Goal: Task Accomplishment & Management: Manage account settings

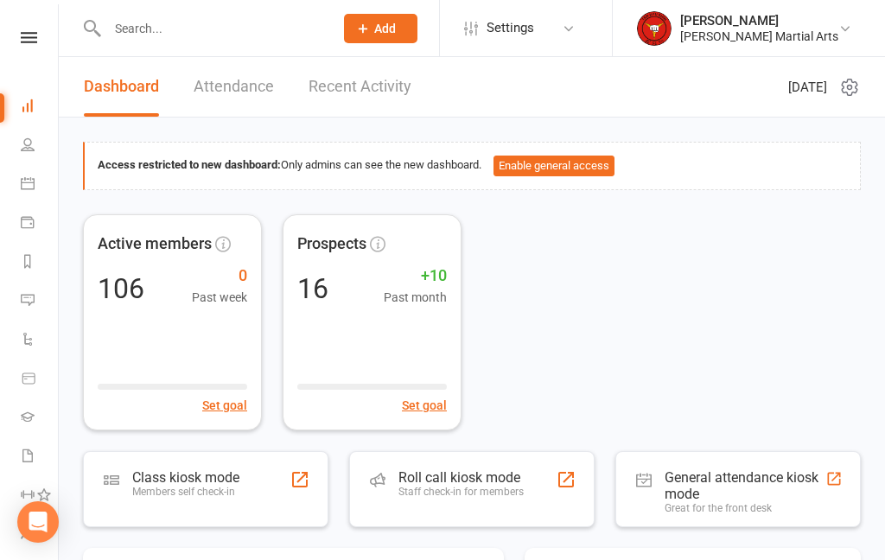
click at [240, 518] on div "Class kiosk mode Members self check-in" at bounding box center [205, 489] width 245 height 76
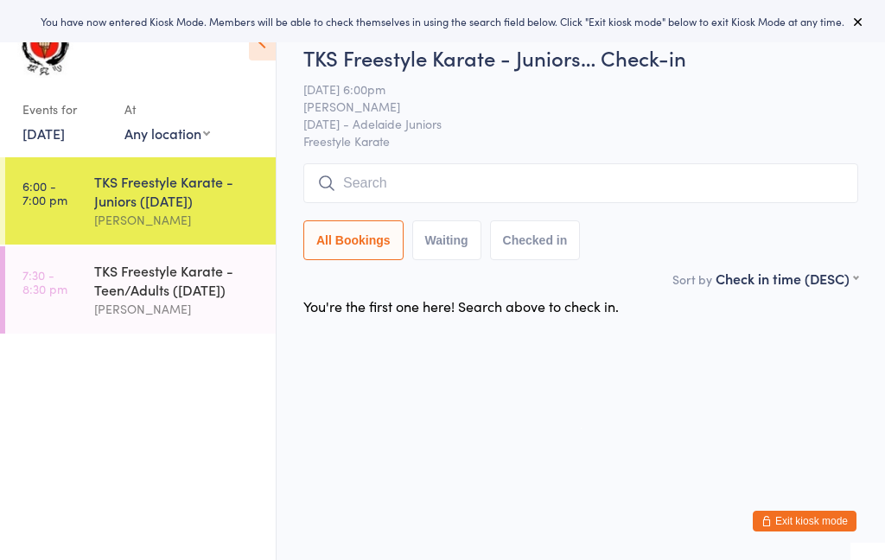
click at [505, 188] on input "search" at bounding box center [580, 183] width 555 height 40
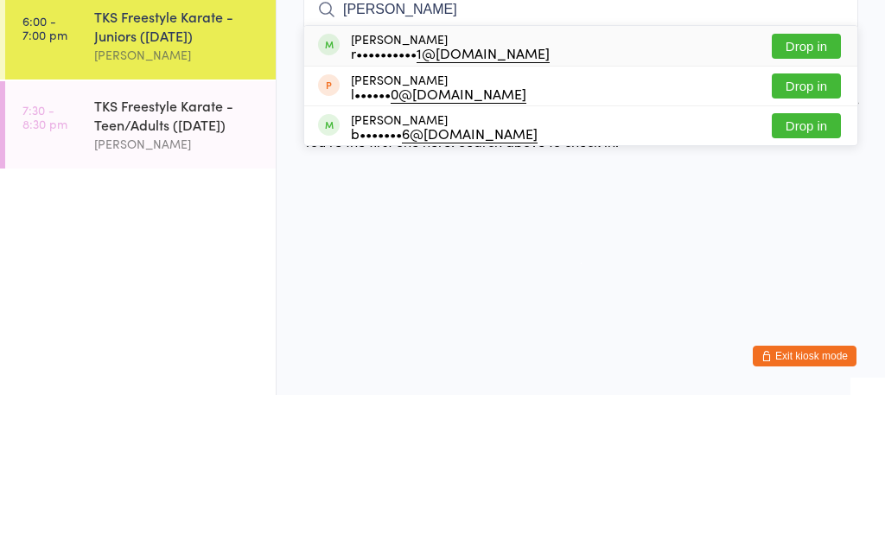
type input "Richard"
click at [410, 211] on div "r•••••••••• 1@gmail.com" at bounding box center [450, 218] width 199 height 14
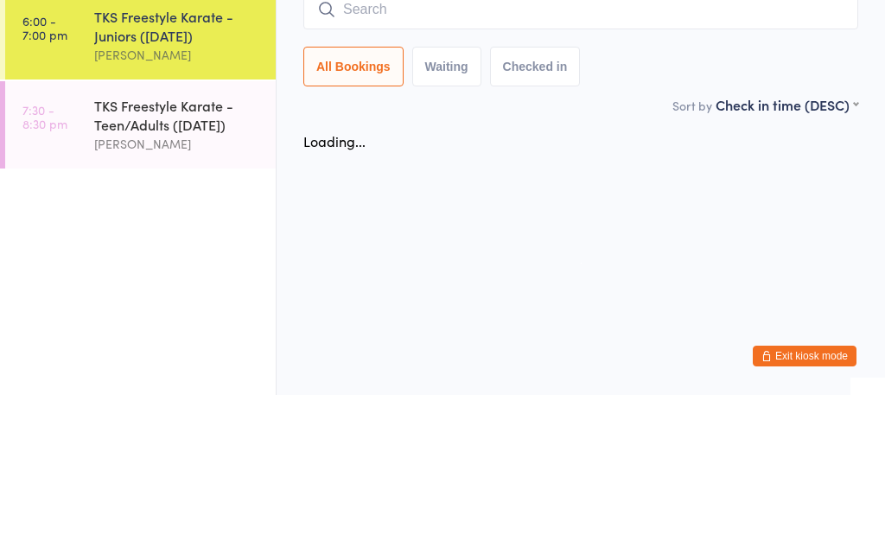
click at [250, 261] on div "TKS Freestyle Karate - Teen/Adults ([DATE])" at bounding box center [177, 280] width 167 height 38
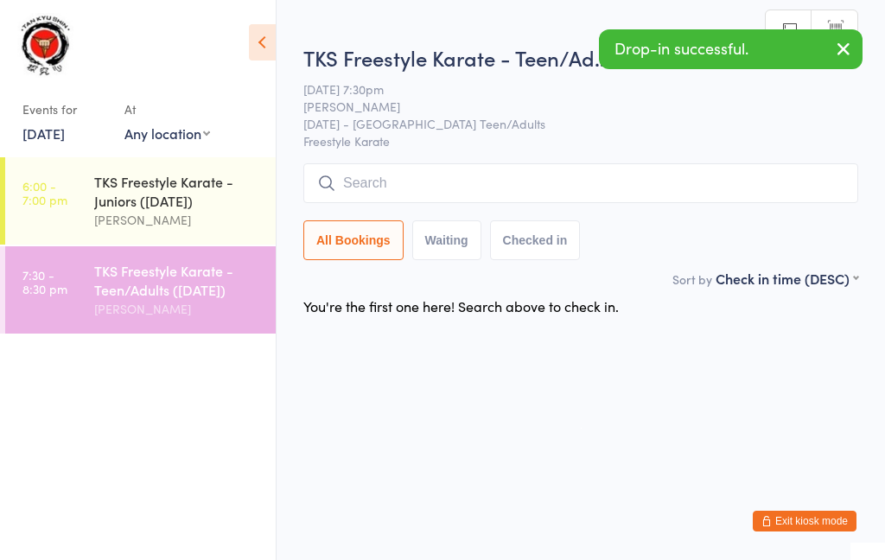
click at [503, 187] on input "search" at bounding box center [580, 183] width 555 height 40
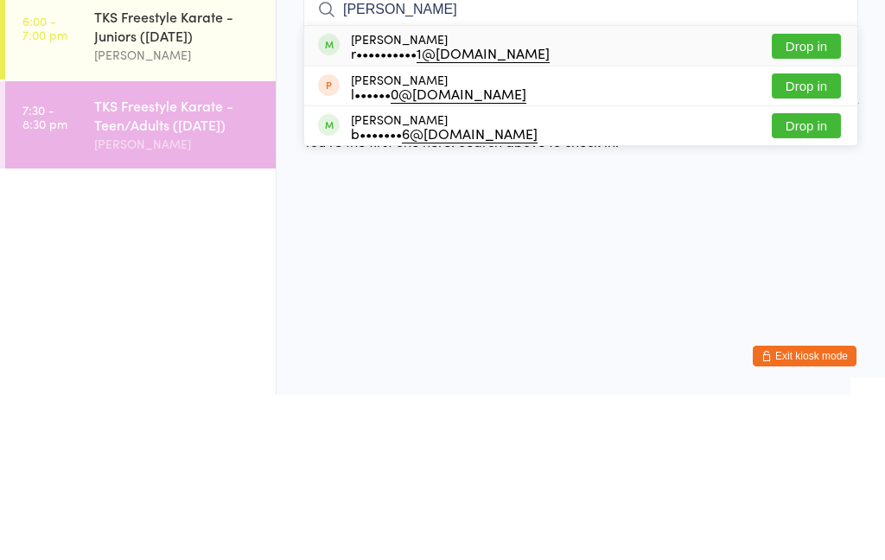
type input "Richard"
click at [401, 211] on div "r•••••••••• 1@gmail.com" at bounding box center [450, 218] width 199 height 14
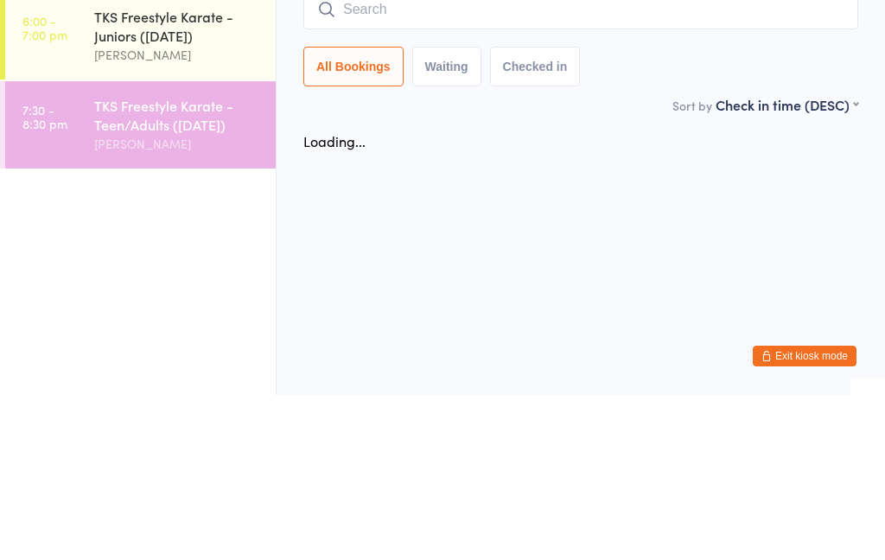
click at [249, 172] on div "TKS Freestyle Karate - Juniors ([DATE])" at bounding box center [177, 191] width 167 height 38
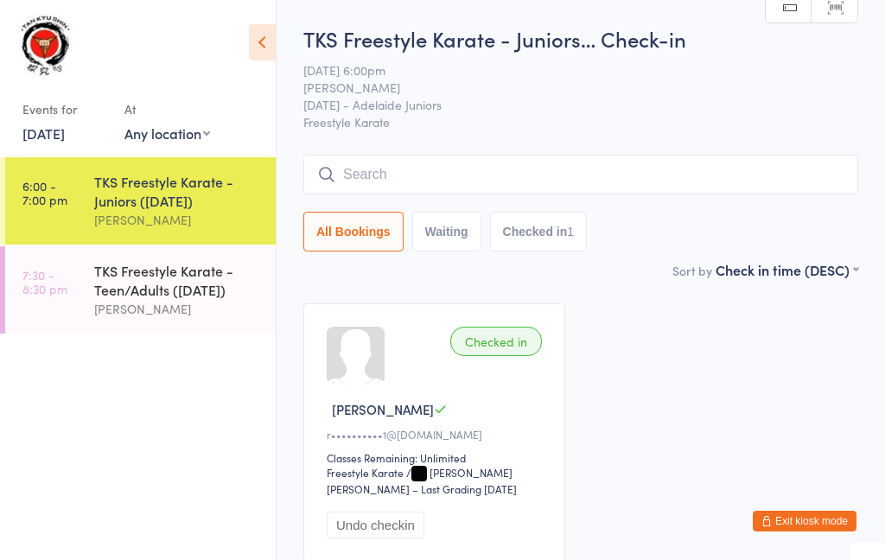
click at [684, 159] on input "search" at bounding box center [580, 175] width 555 height 40
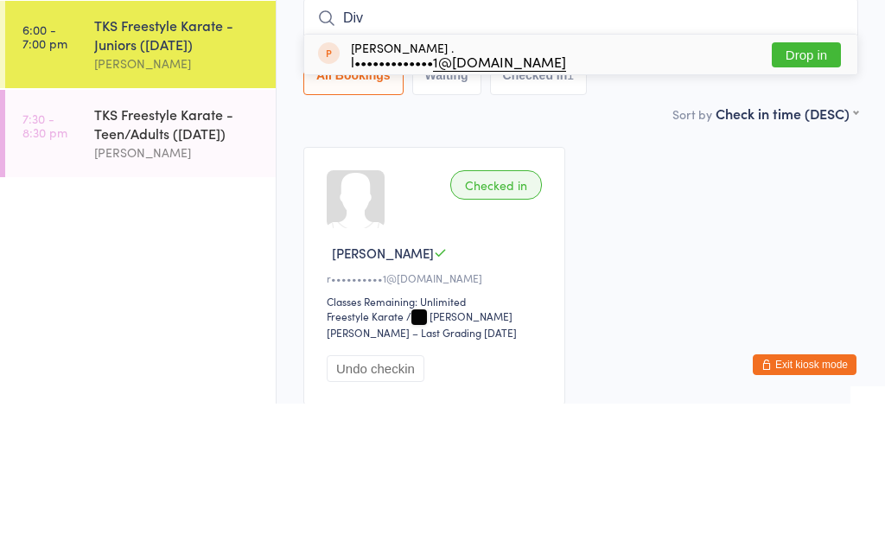
type input "Div"
click at [396, 197] on div "Divyank . l••••••••••••• 1@gmail.com" at bounding box center [458, 211] width 215 height 28
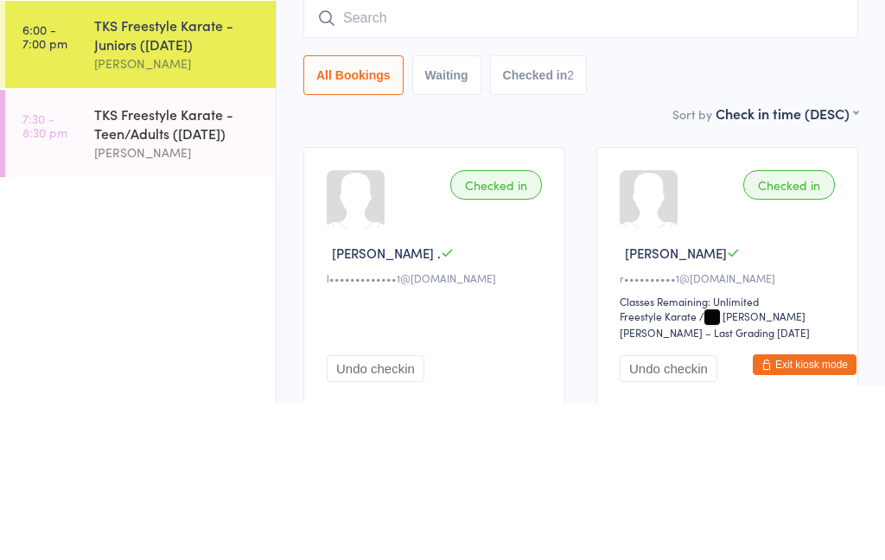
scroll to position [141, 0]
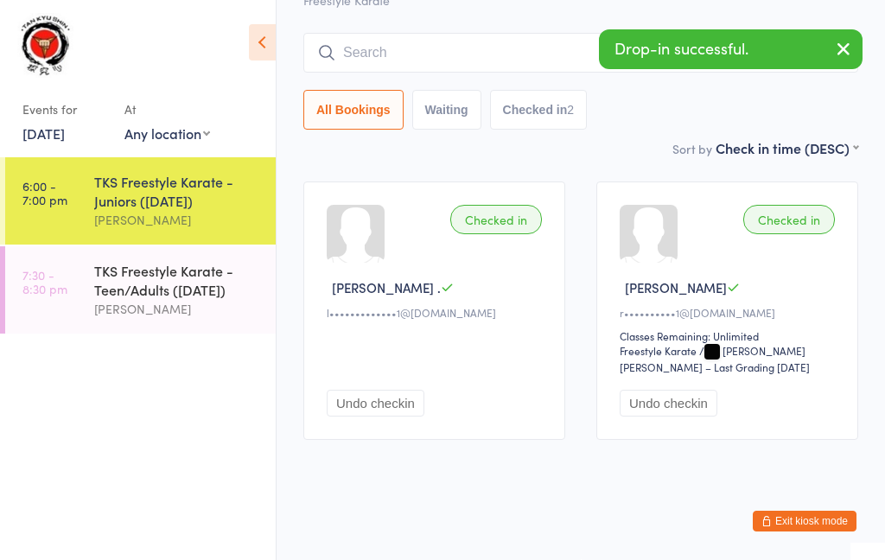
click at [827, 530] on button "Exit kiosk mode" at bounding box center [804, 521] width 104 height 21
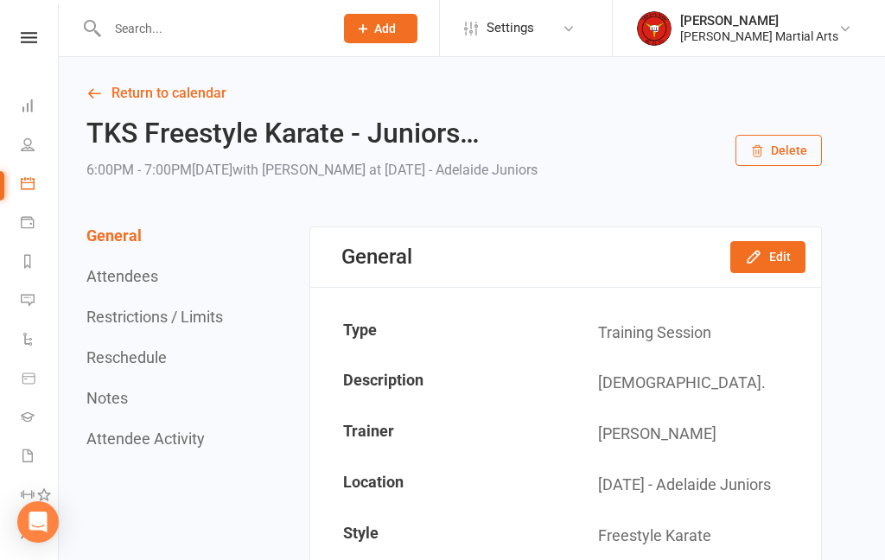
click at [22, 149] on icon at bounding box center [28, 144] width 14 height 14
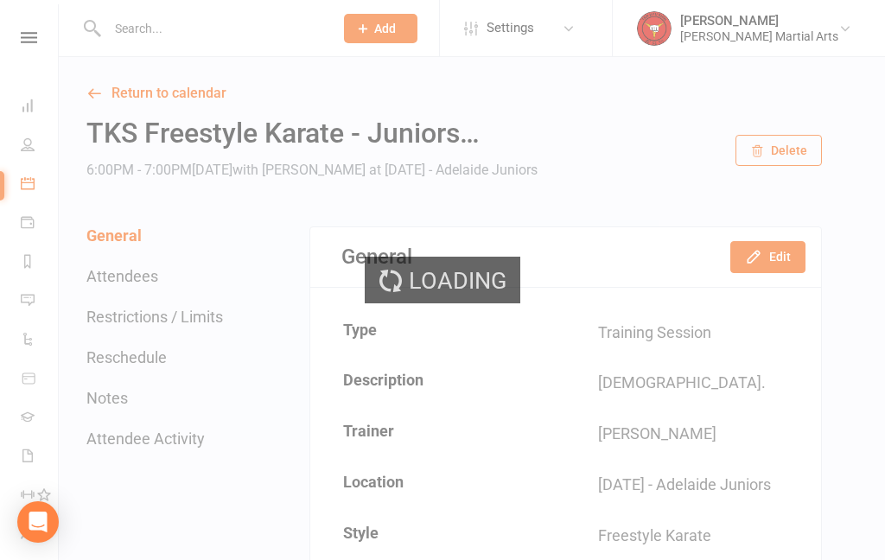
select select "100"
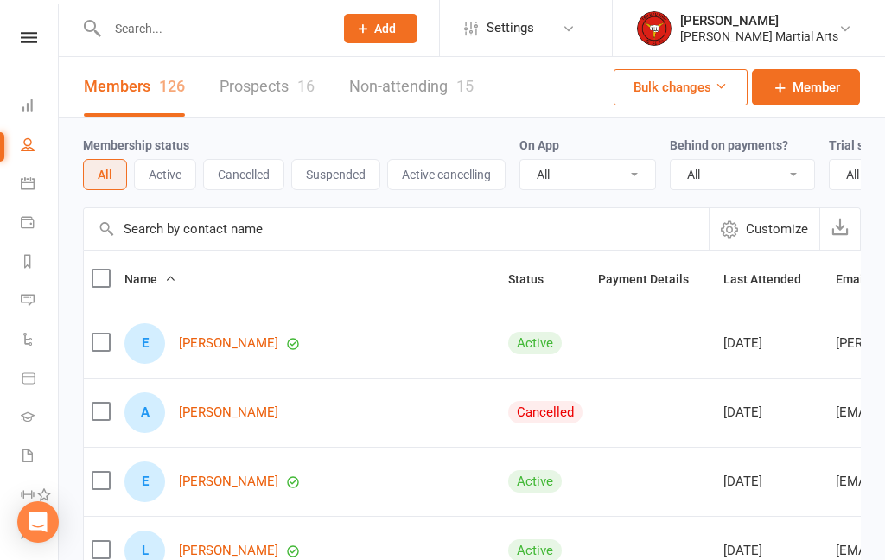
click at [251, 83] on link "Prospects 16" at bounding box center [266, 87] width 95 height 60
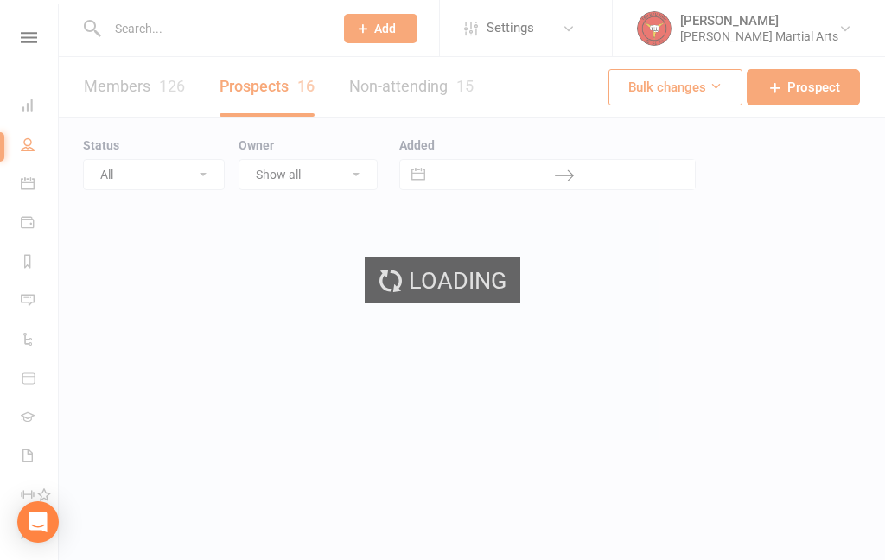
select select "100"
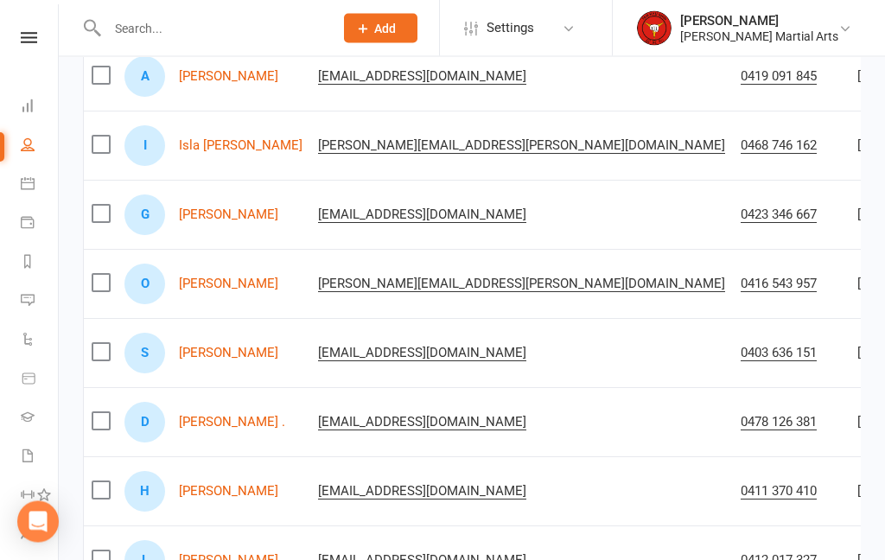
scroll to position [536, 0]
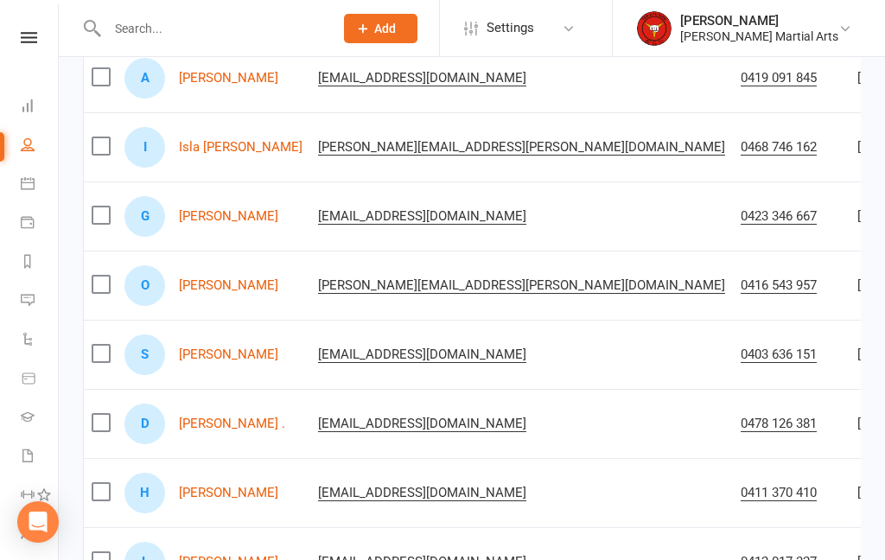
click at [207, 427] on link "[PERSON_NAME] ." at bounding box center [232, 423] width 106 height 15
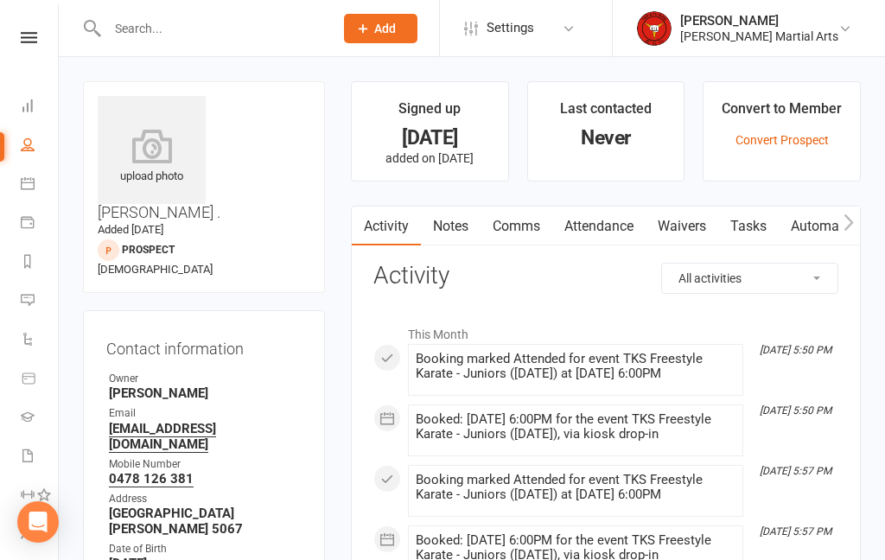
click at [808, 136] on link "Convert Prospect" at bounding box center [781, 140] width 93 height 14
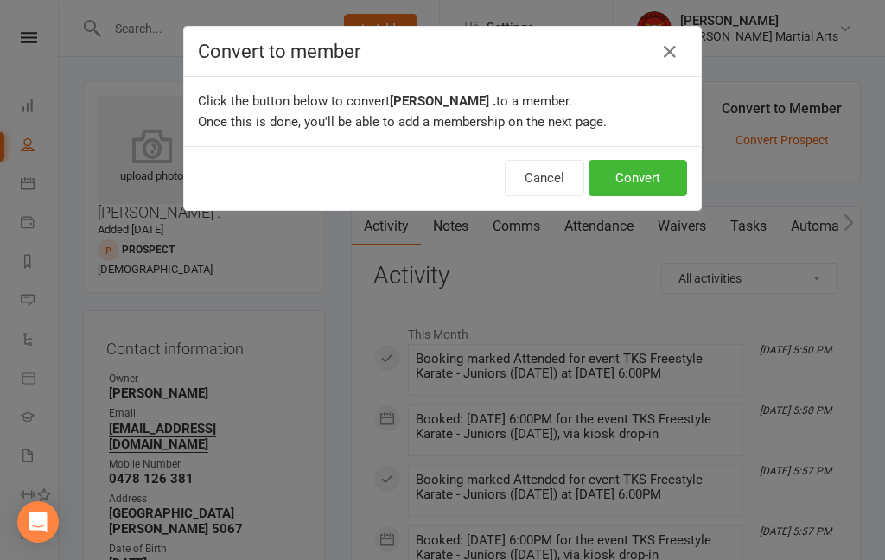
click at [664, 180] on button "Convert" at bounding box center [637, 178] width 98 height 36
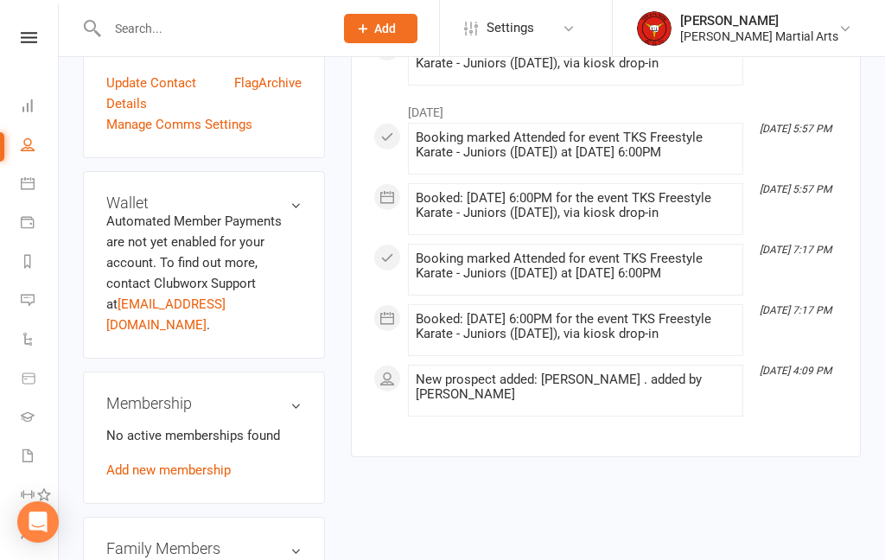
scroll to position [561, 0]
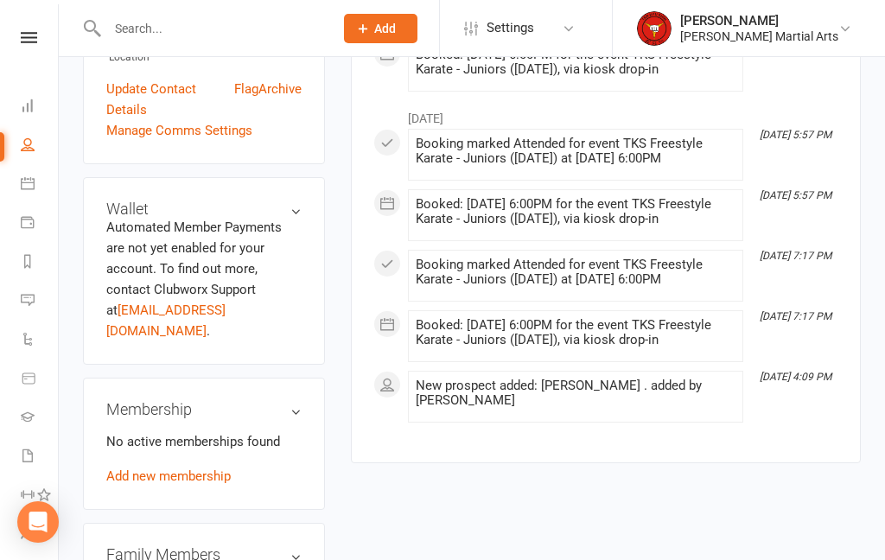
click at [193, 468] on link "Add new membership" at bounding box center [168, 476] width 124 height 16
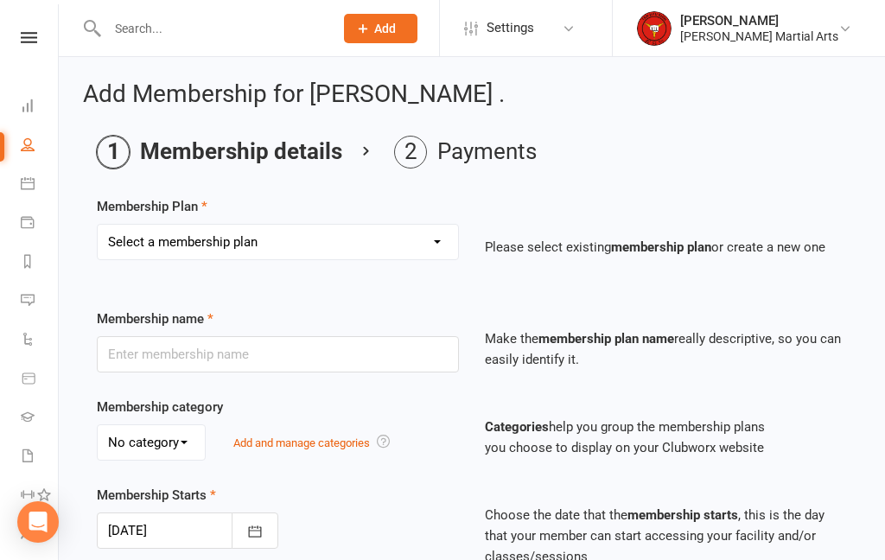
click at [432, 243] on select "Select a membership plan Create new Membership Plan F.T.T. Plan" at bounding box center [278, 242] width 360 height 35
select select "1"
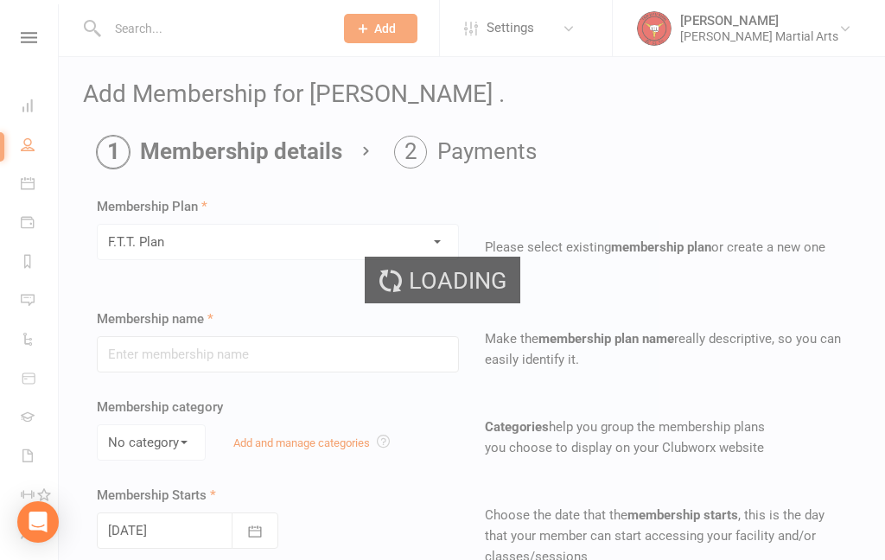
type input "F.T.T. Plan"
select select "0"
type input "100"
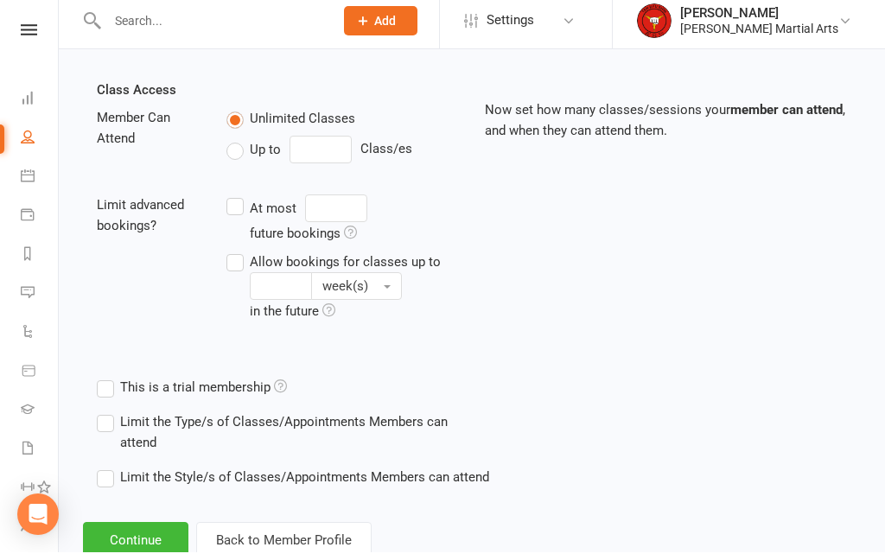
scroll to position [581, 0]
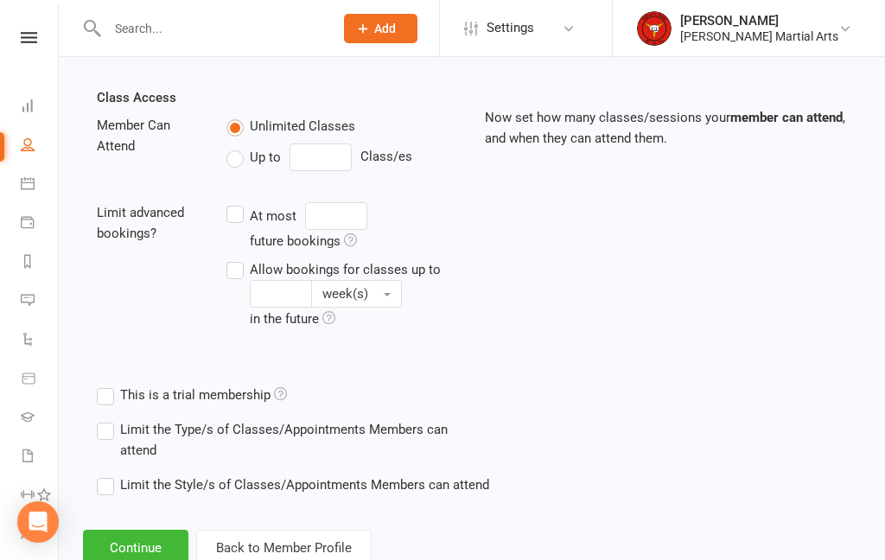
click at [152, 559] on button "Continue" at bounding box center [135, 548] width 105 height 36
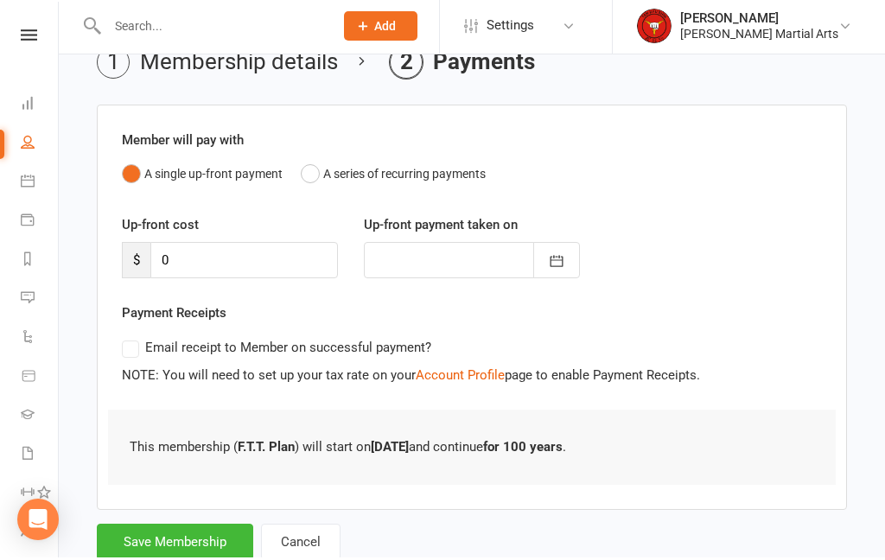
scroll to position [0, 0]
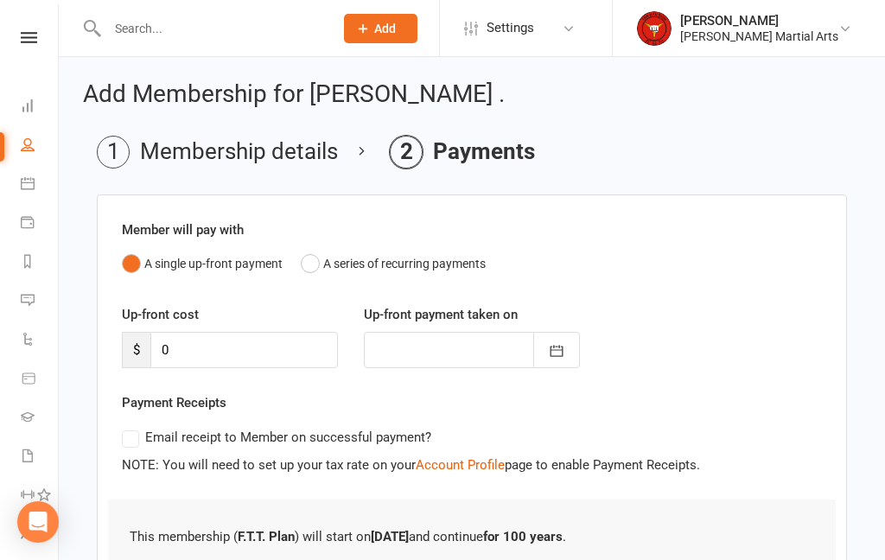
click at [194, 543] on p "This membership ( F.T.T. Plan ) will start on [DATE] and continue for 100 years…" at bounding box center [472, 536] width 684 height 21
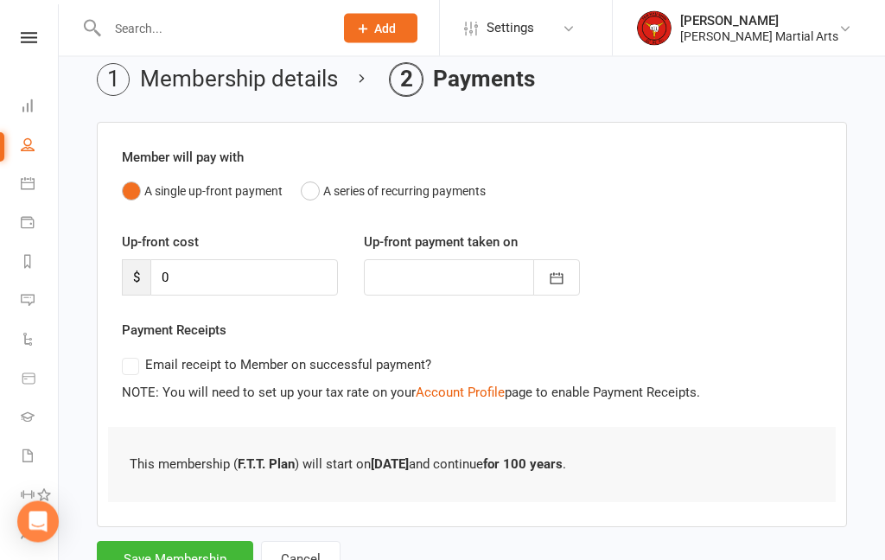
scroll to position [63, 0]
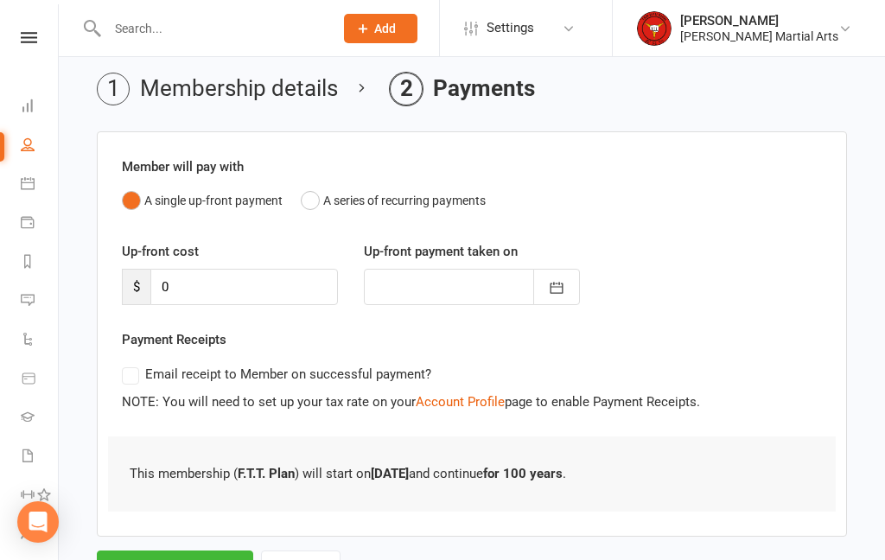
click at [202, 559] on button "Save Membership" at bounding box center [175, 568] width 156 height 36
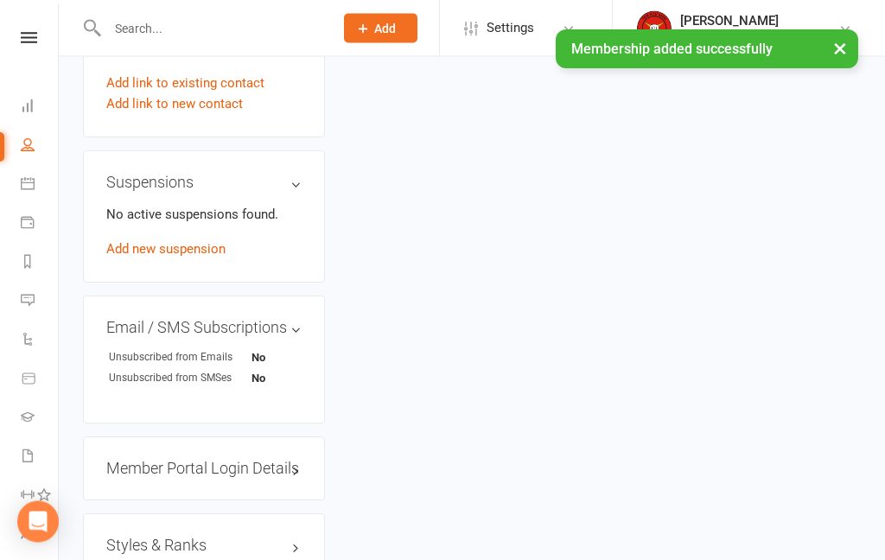
scroll to position [1217, 0]
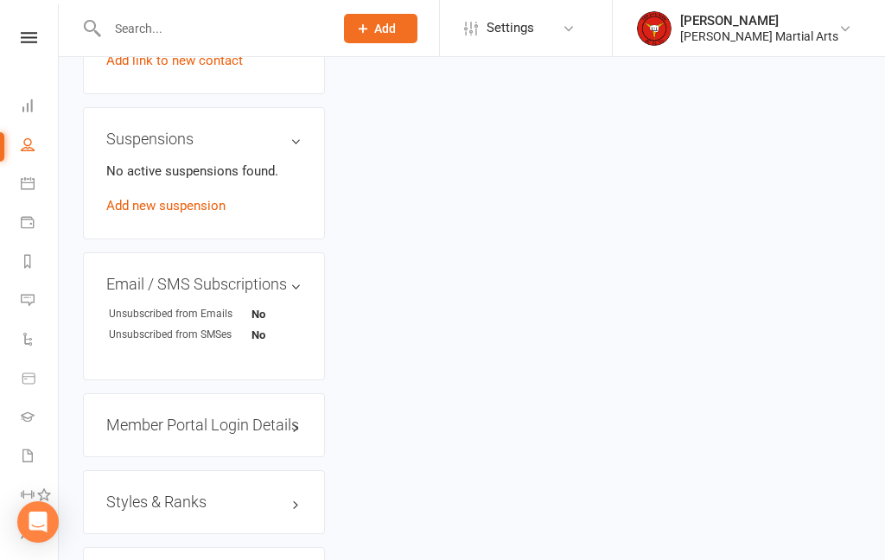
click at [207, 493] on h3 "Styles & Ranks" at bounding box center [203, 501] width 195 height 17
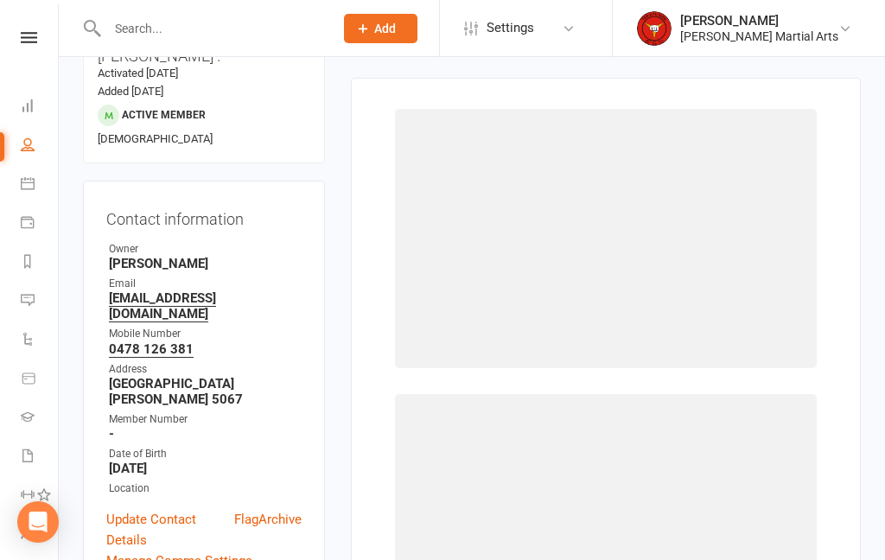
scroll to position [147, 0]
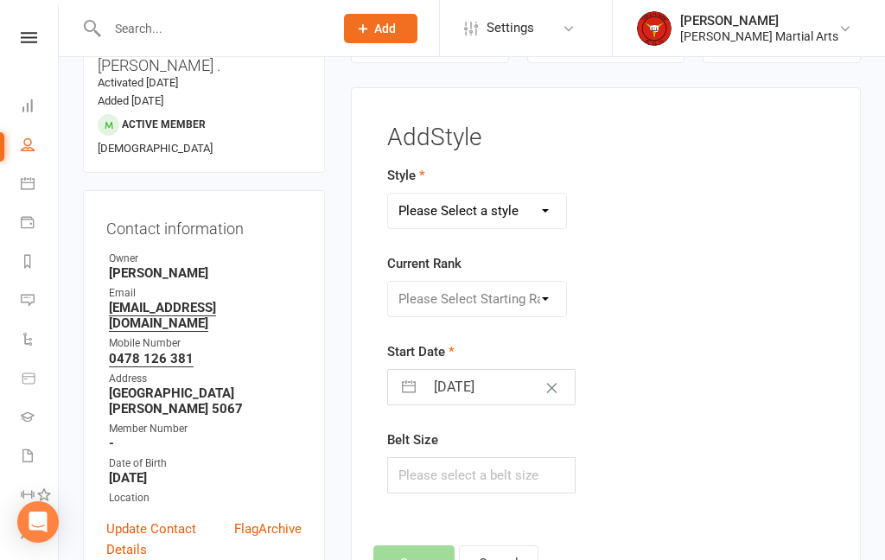
click at [524, 207] on select "Please Select a style FMA Freestyle Karate TKS Kinders TKS Little Dragons" at bounding box center [477, 211] width 178 height 35
select select "2354"
click at [536, 299] on select "Please Select Starting Rank No Belt White Belt White Belt - 1 Green tip White B…" at bounding box center [477, 299] width 178 height 35
select select "23191"
click at [506, 477] on input "text" at bounding box center [481, 475] width 188 height 36
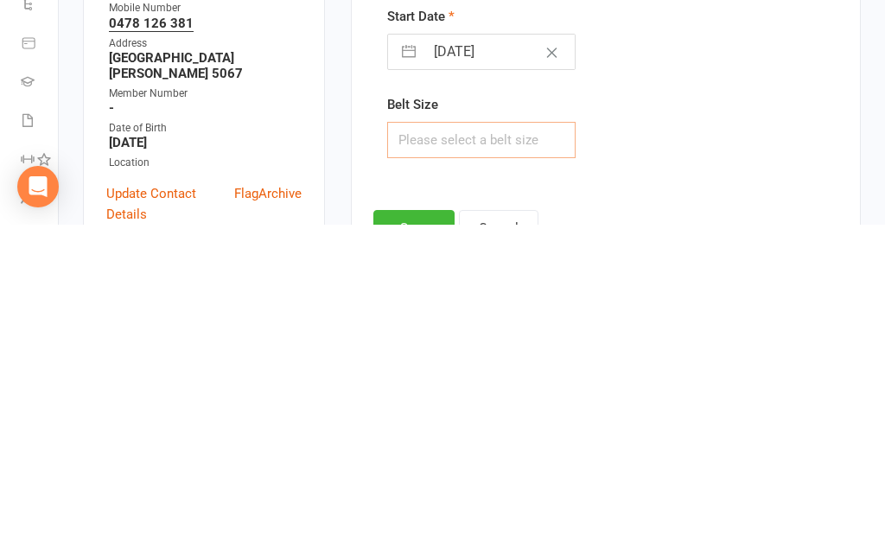
type input "Q"
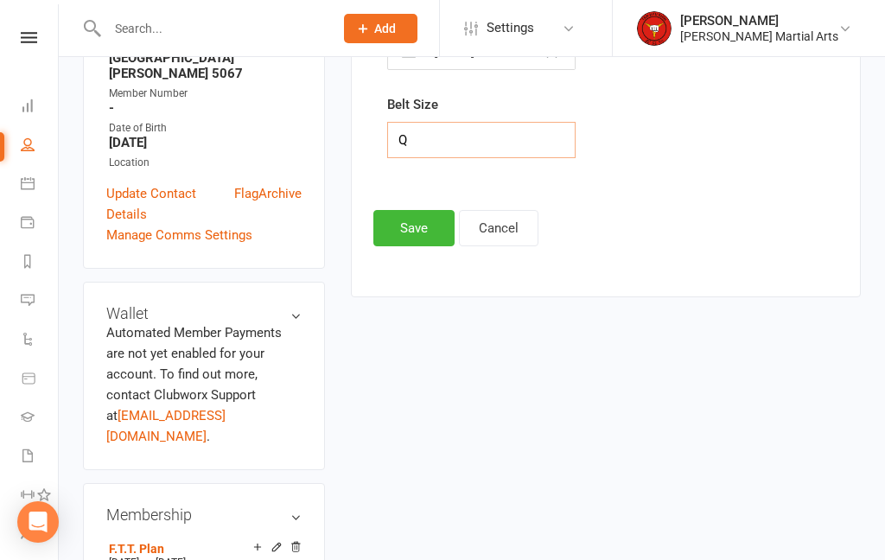
click at [474, 139] on input "Q" at bounding box center [481, 140] width 188 height 36
type input "1"
click at [415, 229] on button "Save" at bounding box center [413, 228] width 81 height 36
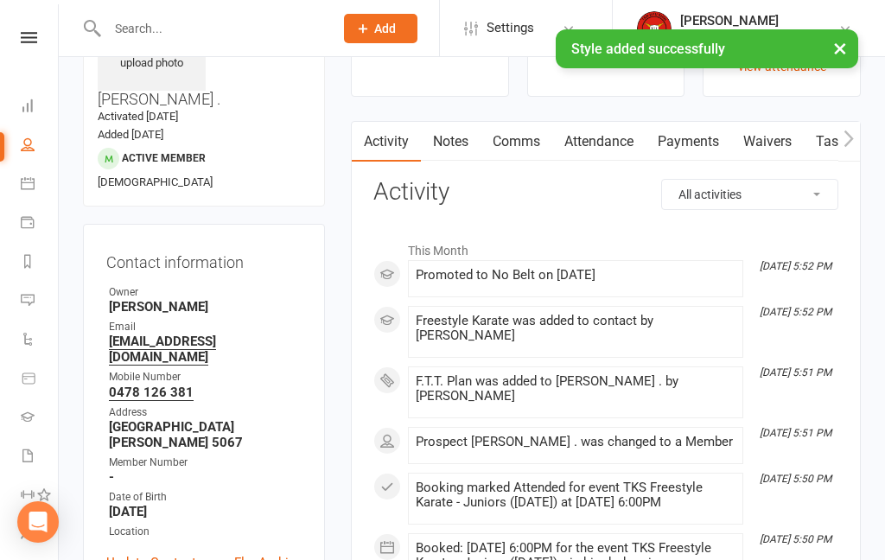
scroll to position [0, 0]
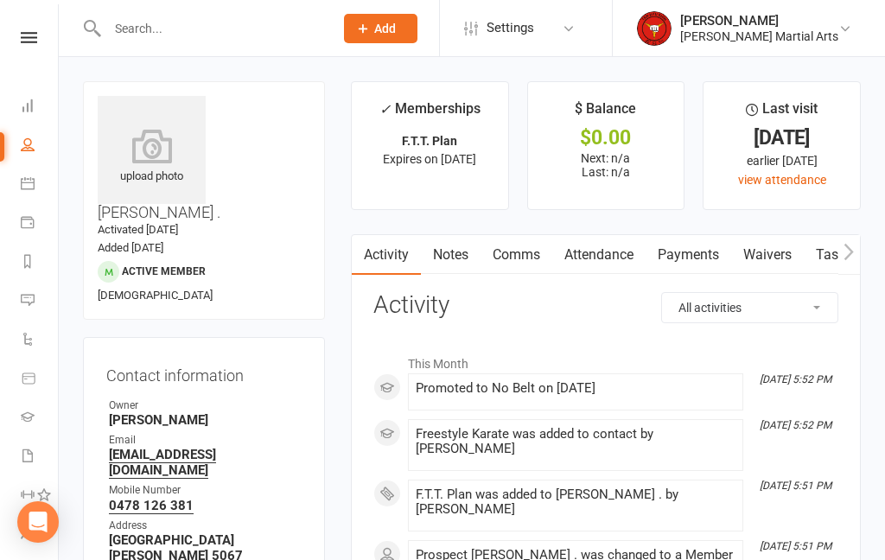
click at [33, 98] on link "Dashboard" at bounding box center [40, 107] width 39 height 39
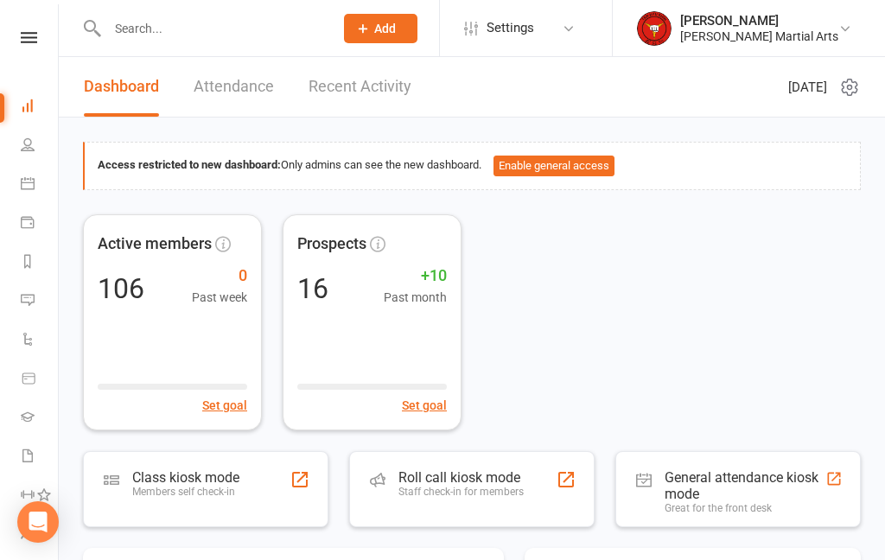
click at [236, 492] on div "Members self check-in" at bounding box center [185, 492] width 107 height 12
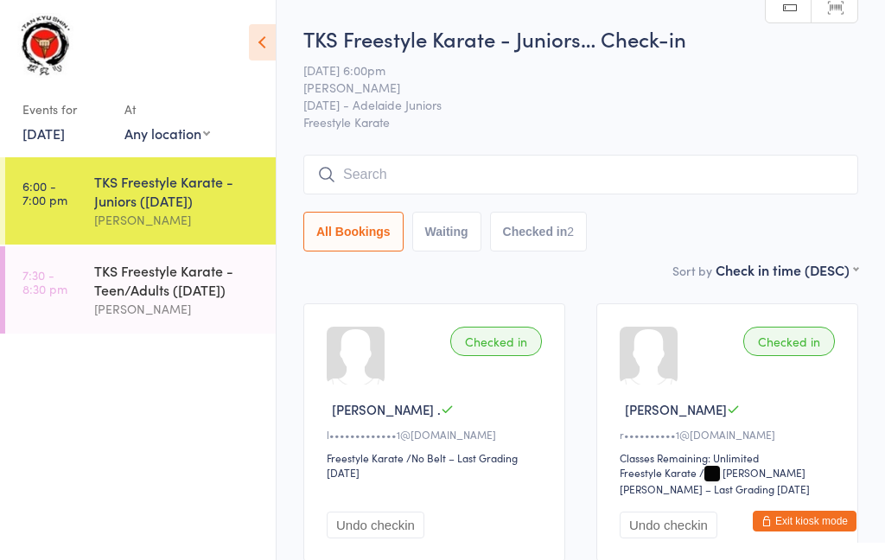
click at [357, 418] on span "[PERSON_NAME] ." at bounding box center [386, 409] width 109 height 18
click at [368, 435] on div "l••••••••••••• 1@gmail.com" at bounding box center [437, 434] width 220 height 15
click at [361, 431] on div "Checked in Divyank . l••••••••••••• 1@gmail.com Freestyle Karate Freestyle Kara…" at bounding box center [434, 432] width 262 height 258
click at [835, 531] on button "Exit kiosk mode" at bounding box center [804, 521] width 104 height 21
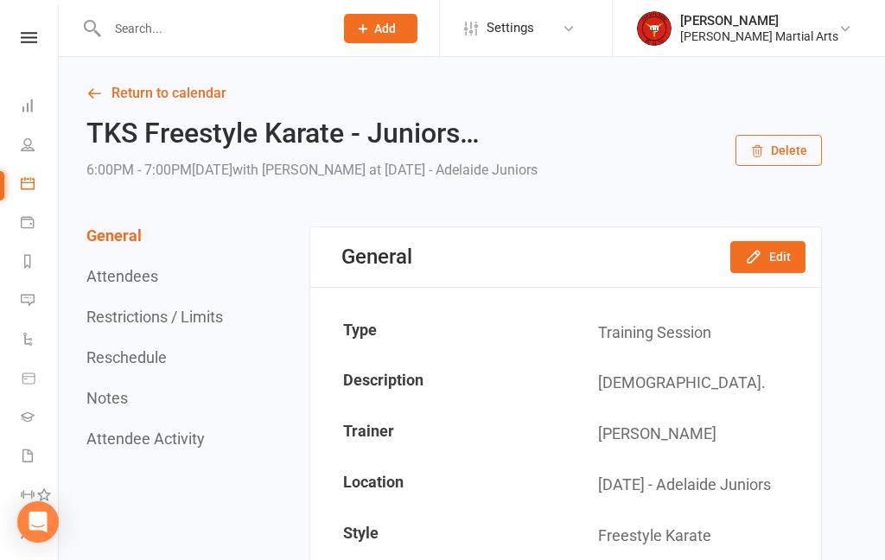
click at [22, 145] on icon at bounding box center [28, 144] width 14 height 14
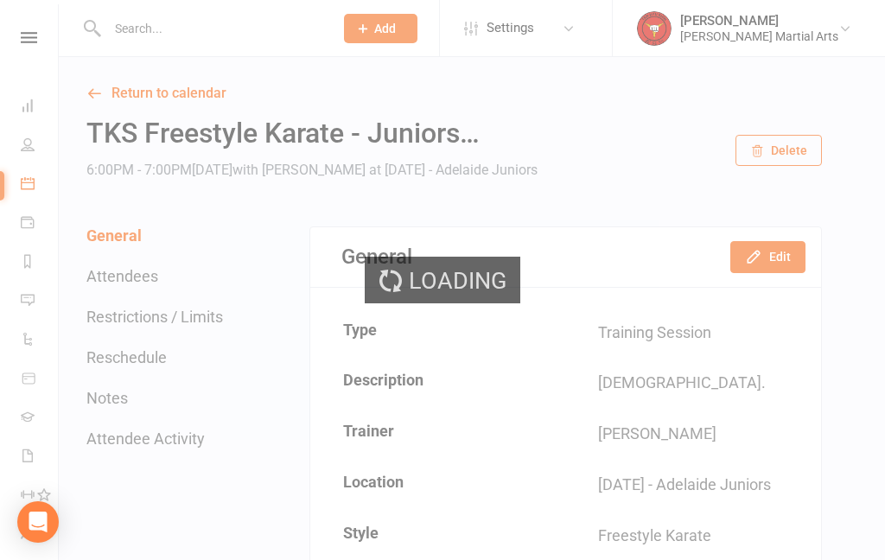
select select "100"
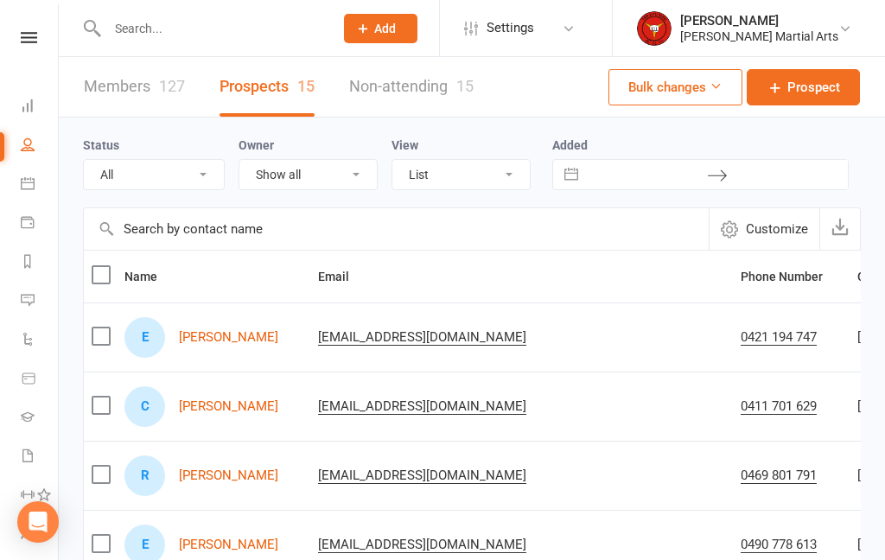
click at [270, 39] on input "text" at bounding box center [211, 28] width 219 height 24
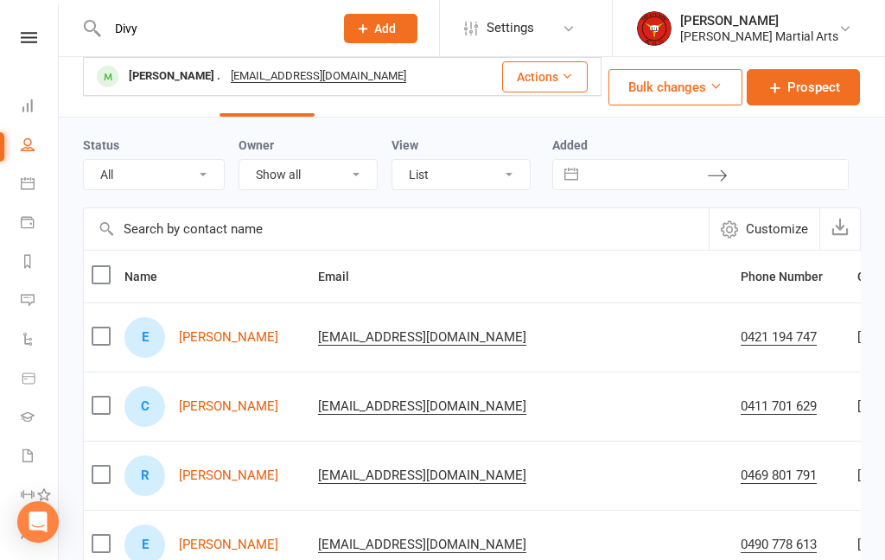
type input "Divy"
click at [169, 79] on div "[PERSON_NAME] ." at bounding box center [175, 76] width 102 height 25
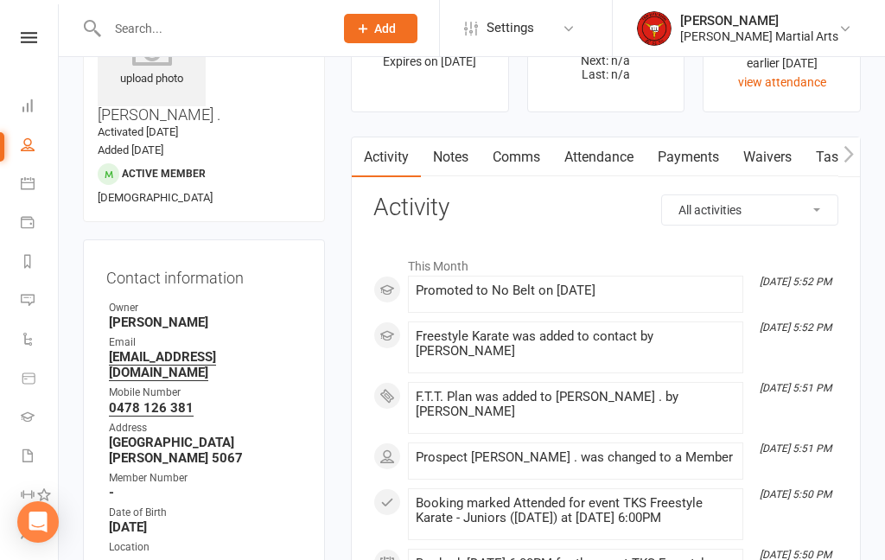
scroll to position [97, 0]
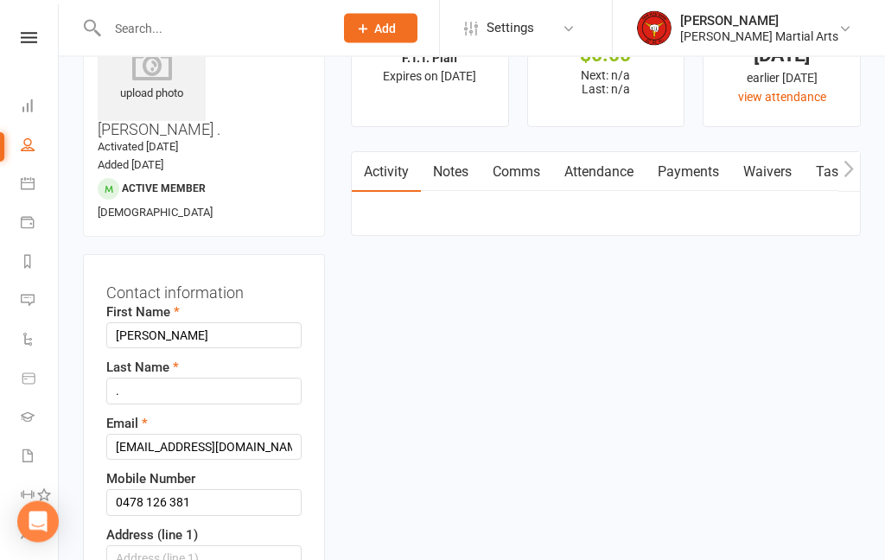
scroll to position [81, 0]
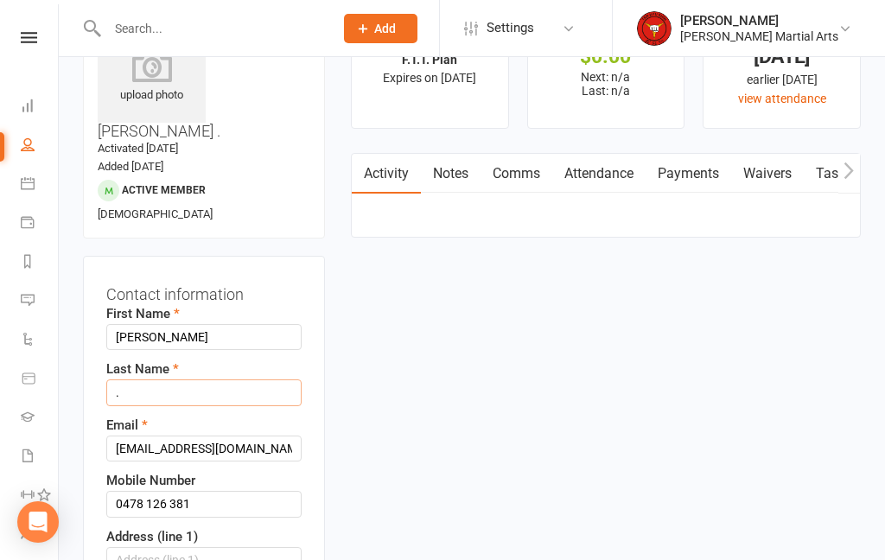
click at [226, 379] on input "." at bounding box center [203, 392] width 195 height 26
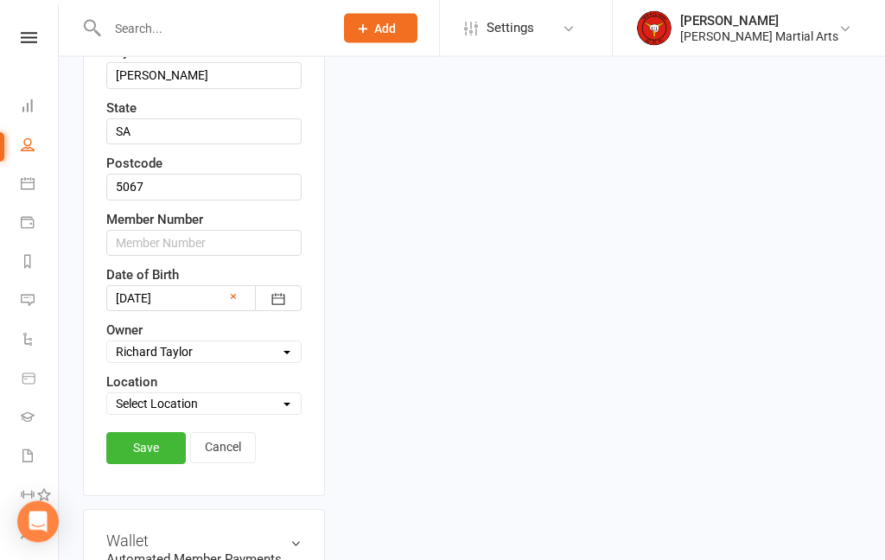
scroll to position [676, 0]
type input "KC"
click at [149, 432] on link "Save" at bounding box center [145, 447] width 79 height 31
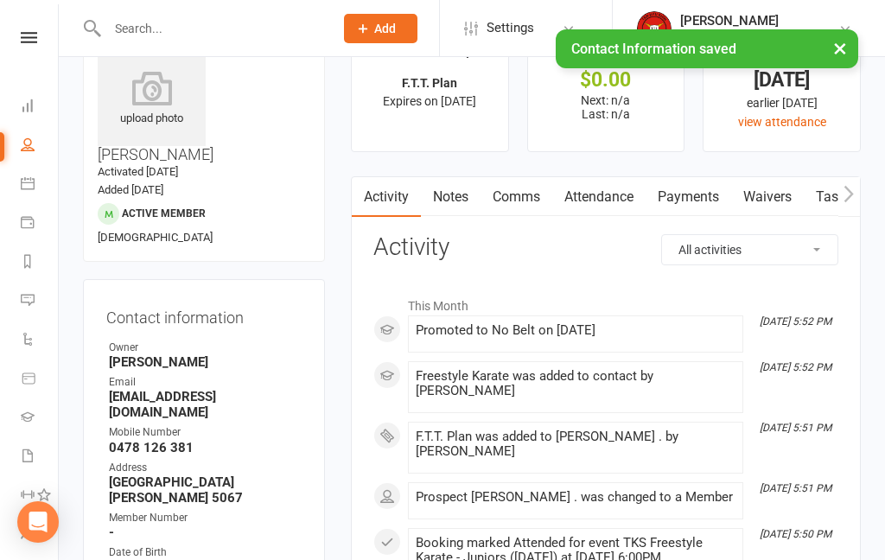
scroll to position [0, 0]
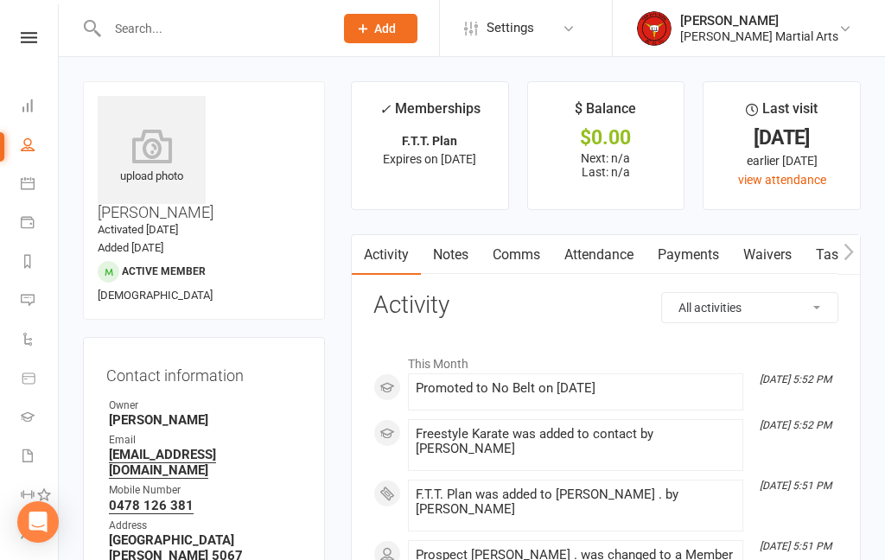
click at [37, 110] on link "Dashboard" at bounding box center [40, 107] width 39 height 39
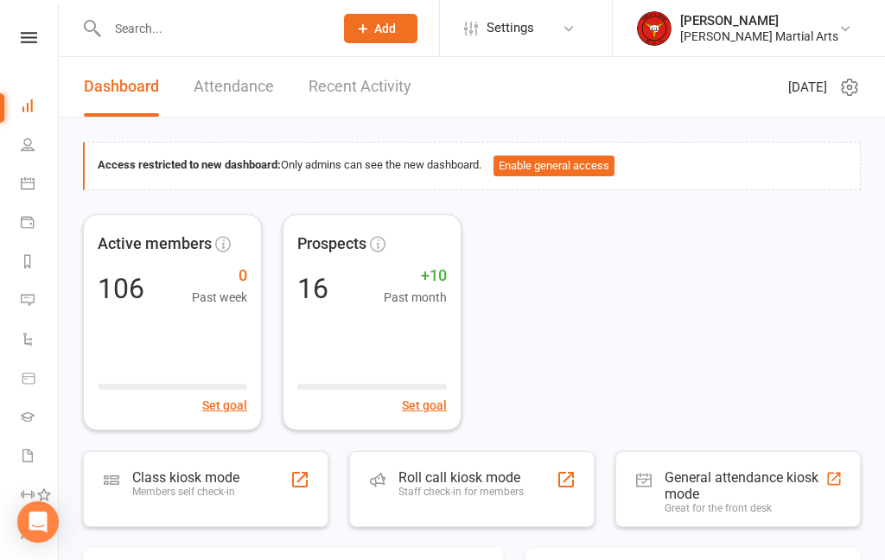
click at [269, 493] on div "Class kiosk mode Members self check-in" at bounding box center [205, 489] width 245 height 76
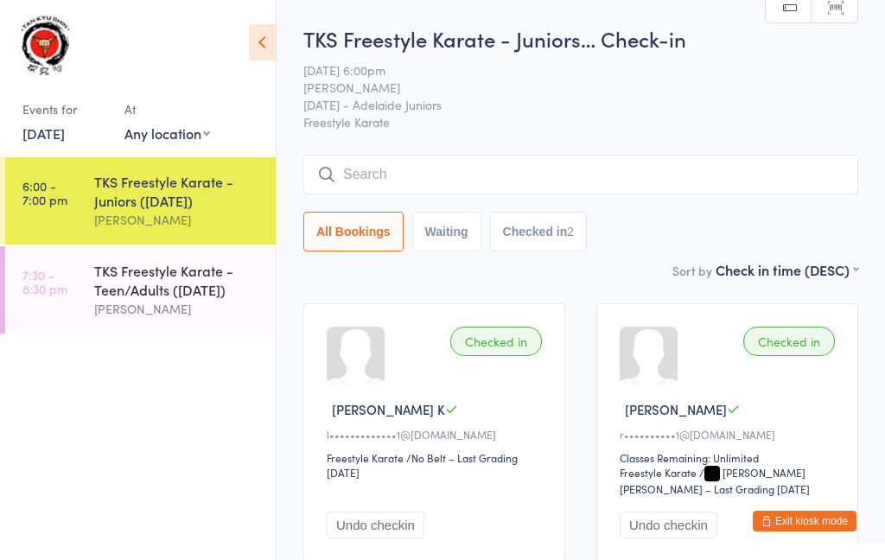
click at [730, 173] on input "search" at bounding box center [580, 175] width 555 height 40
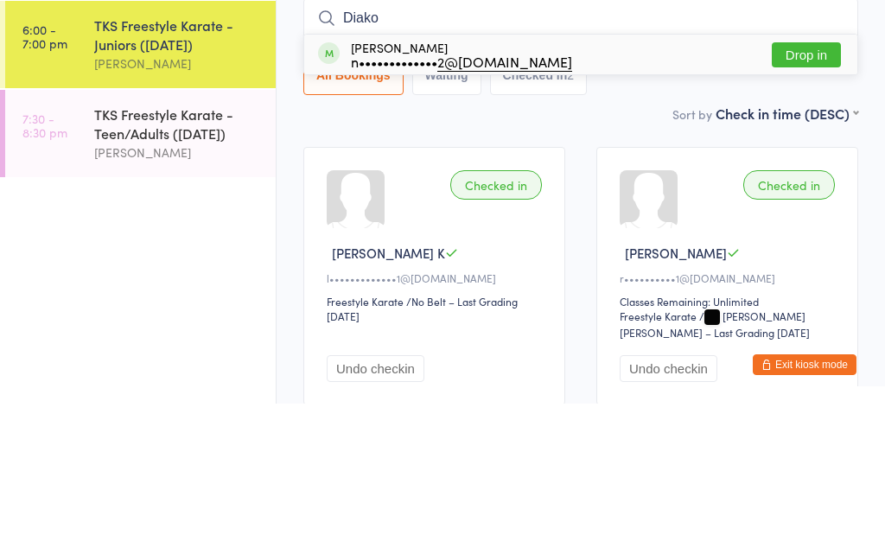
type input "Diako"
click at [386, 211] on div "n••••••••••••• 2@yahoo.com" at bounding box center [461, 218] width 221 height 14
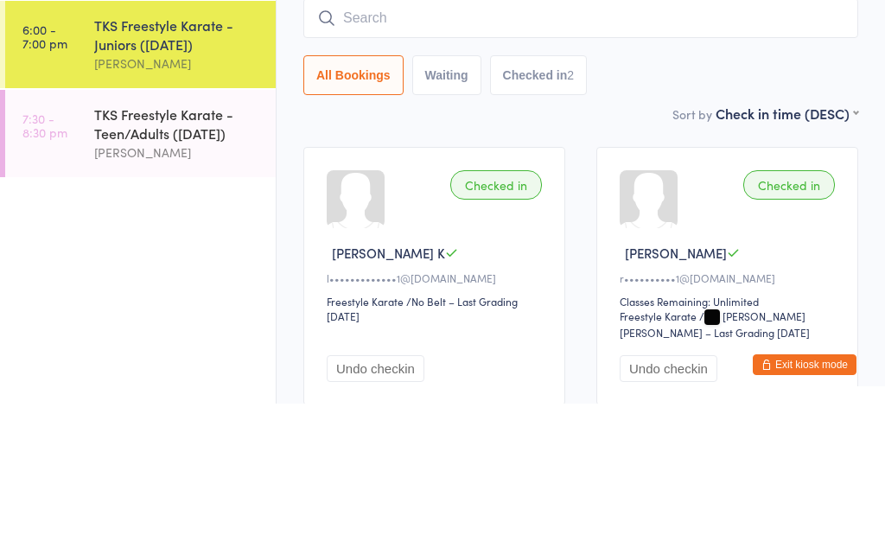
click at [449, 155] on input "search" at bounding box center [580, 175] width 555 height 40
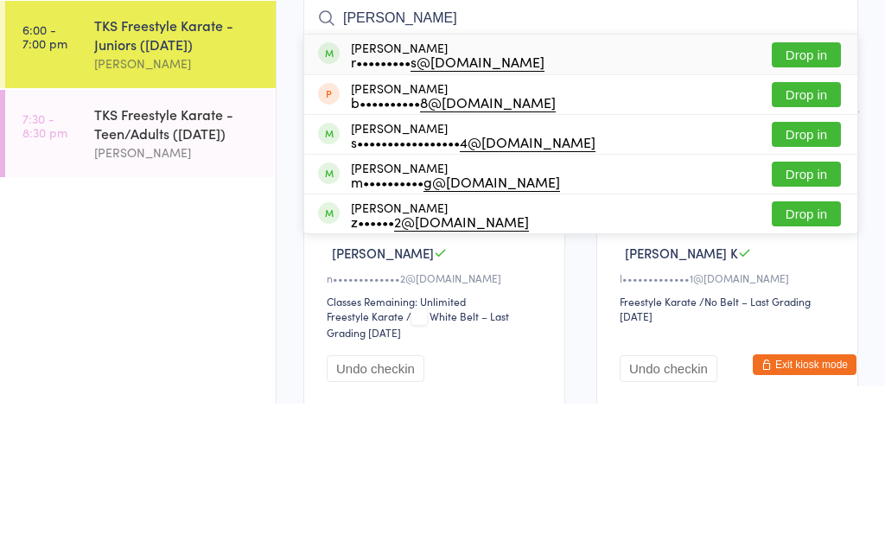
type input "Liam"
click at [399, 291] on div "s••••••••••••••••• 4@gmail.com" at bounding box center [473, 298] width 244 height 14
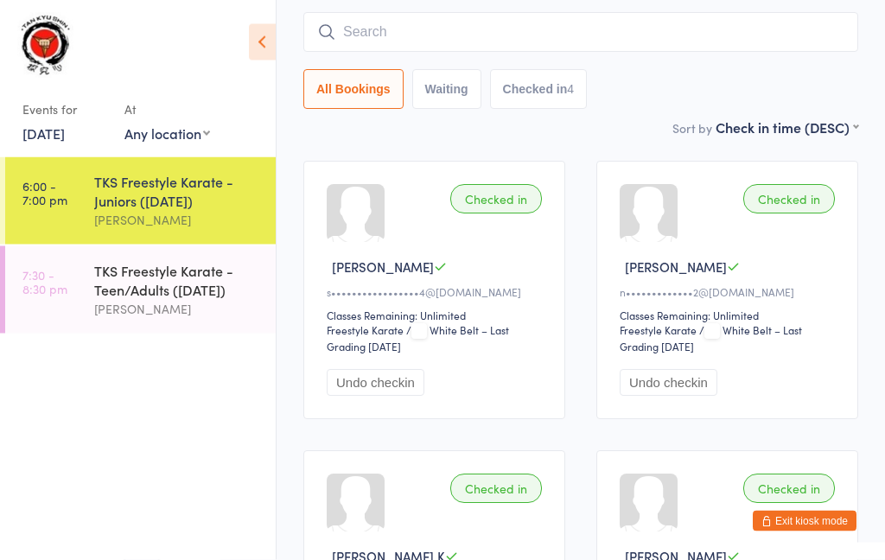
scroll to position [141, 0]
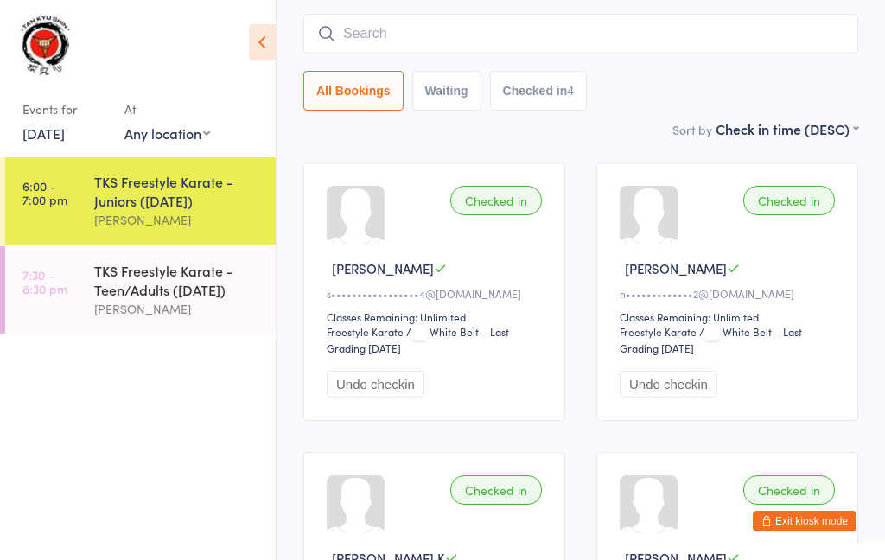
click at [610, 37] on input "search" at bounding box center [580, 34] width 555 height 40
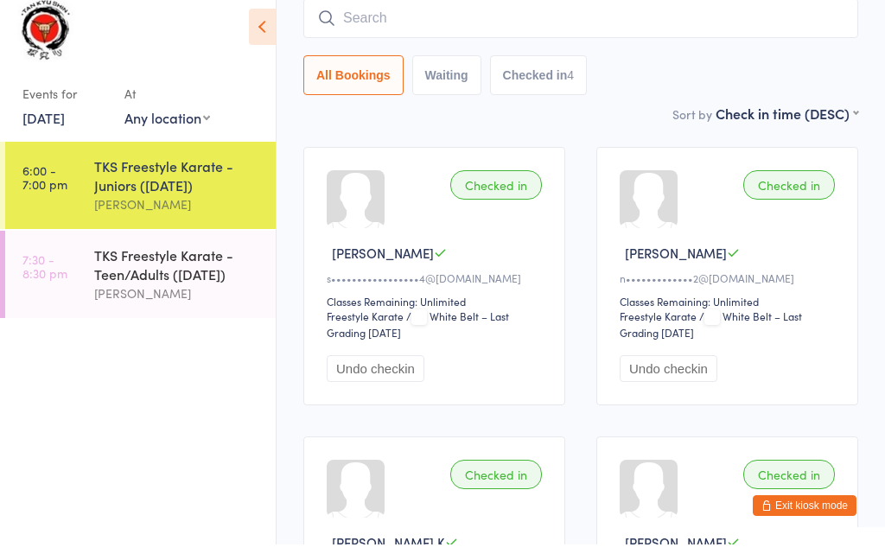
scroll to position [98, 0]
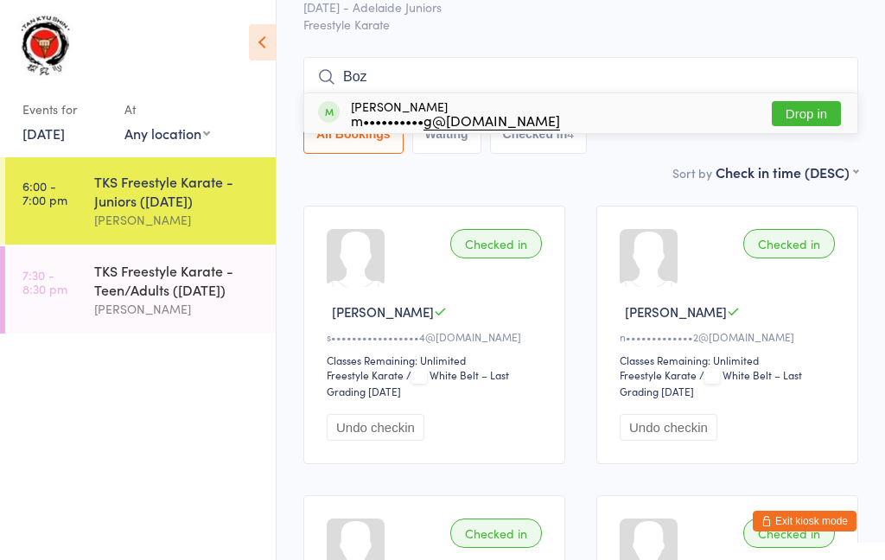
type input "Boz"
click at [400, 113] on div "m•••••••••• g@rocketmail.com" at bounding box center [455, 120] width 209 height 14
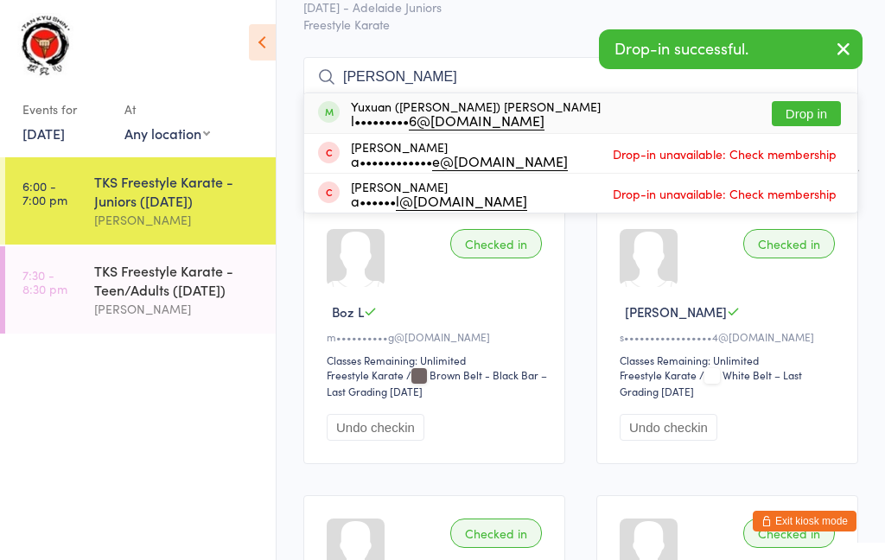
type input "andy"
click at [397, 107] on div "Yuxuan (Andy) Wang l••••••••• 6@gmail.com" at bounding box center [476, 113] width 250 height 28
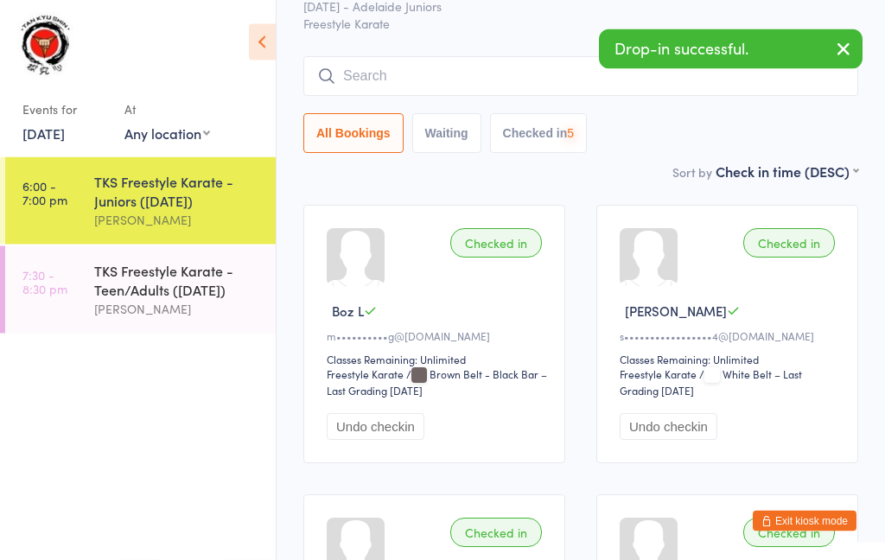
scroll to position [98, 0]
